Goal: Information Seeking & Learning: Learn about a topic

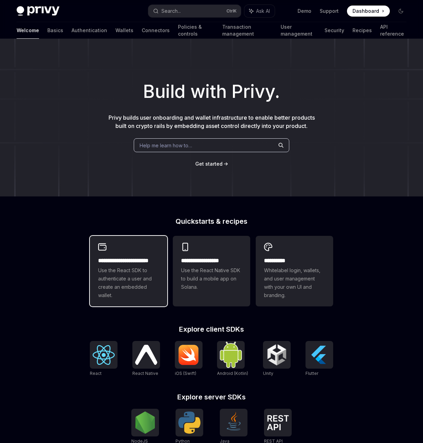
scroll to position [107, 0]
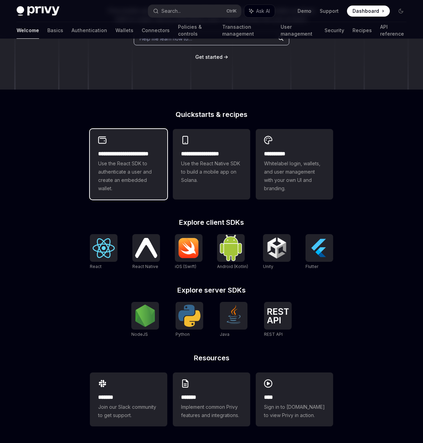
click at [129, 173] on span "Use the React SDK to authenticate a user and create an embedded wallet." at bounding box center [128, 175] width 61 height 33
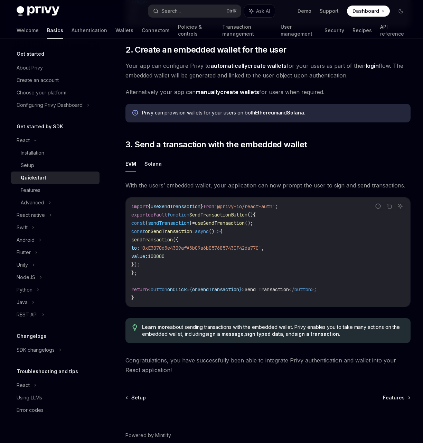
scroll to position [484, 0]
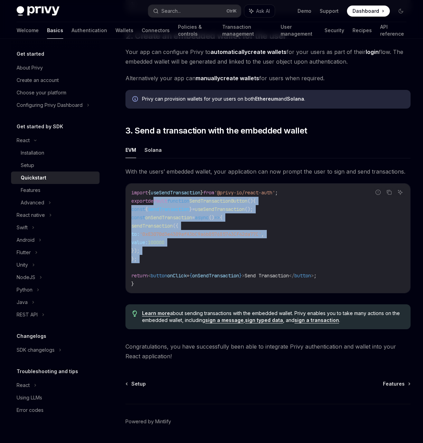
drag, startPoint x: 181, startPoint y: 268, endPoint x: 154, endPoint y: 196, distance: 77.1
click at [154, 197] on code "import { useSendTransaction } from '@privy-io/react-auth' ; export default func…" at bounding box center [268, 238] width 274 height 100
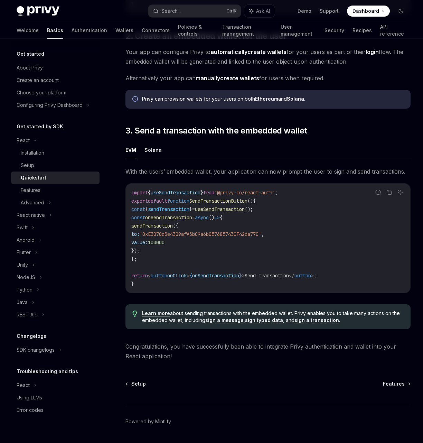
click at [151, 194] on span "{" at bounding box center [149, 193] width 3 height 6
click at [67, 184] on link "Quickstart" at bounding box center [55, 178] width 89 height 12
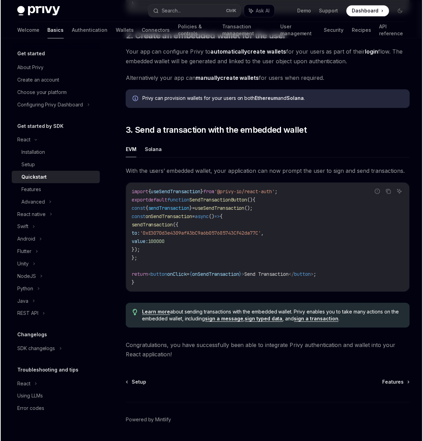
scroll to position [0, 0]
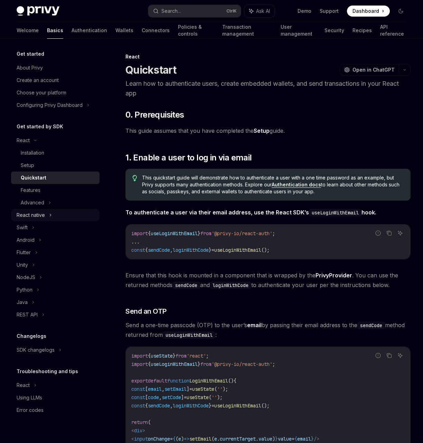
click at [53, 211] on div "React native" at bounding box center [55, 215] width 89 height 12
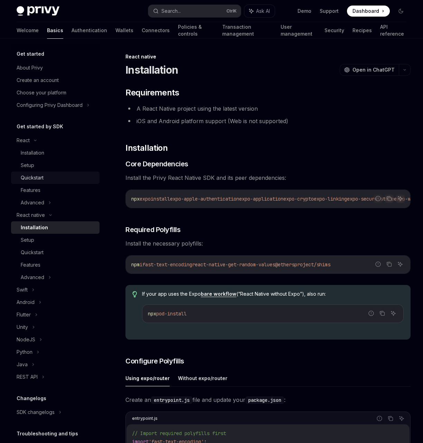
click at [62, 179] on div "Quickstart" at bounding box center [58, 178] width 75 height 8
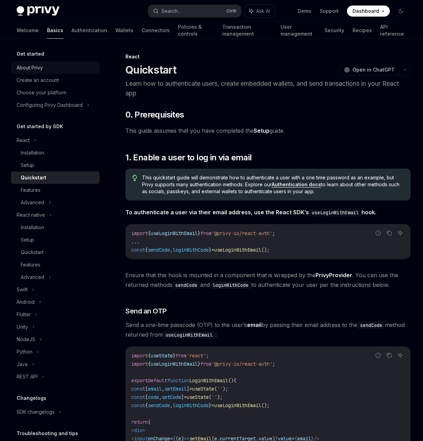
click at [59, 70] on div "About Privy" at bounding box center [56, 68] width 79 height 8
type textarea "*"
